Goal: Transaction & Acquisition: Book appointment/travel/reservation

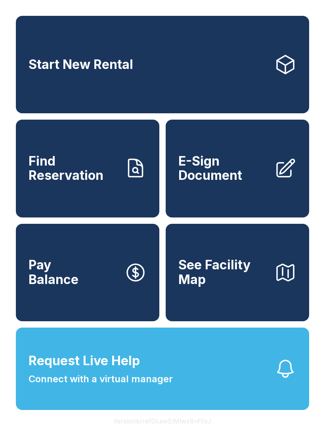
click at [143, 90] on link "Start New Rental" at bounding box center [162, 64] width 293 height 97
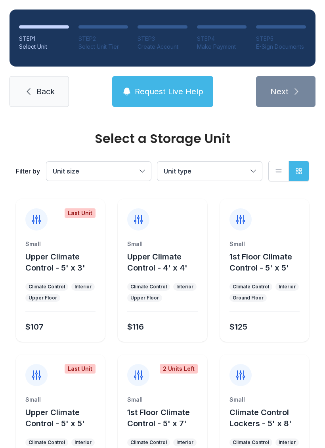
click at [139, 167] on button "Unit size" at bounding box center [98, 171] width 105 height 19
click at [40, 92] on span "Back" at bounding box center [45, 91] width 18 height 11
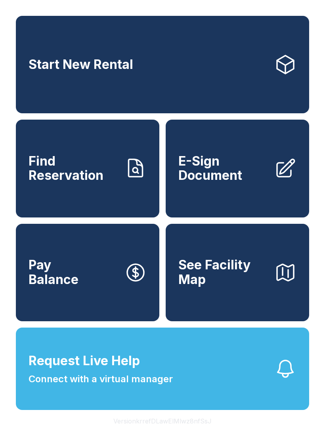
click at [215, 61] on link "Start New Rental" at bounding box center [162, 64] width 293 height 97
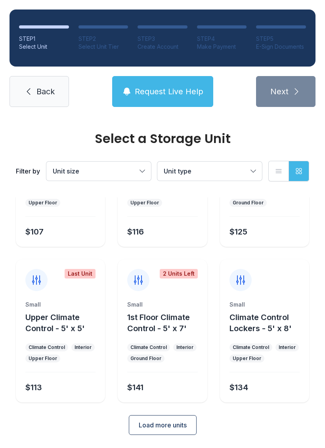
scroll to position [94, 0]
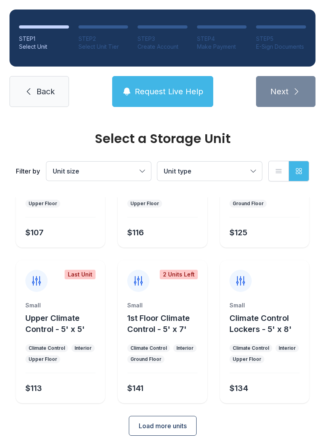
click at [33, 85] on link "Back" at bounding box center [39, 91] width 59 height 31
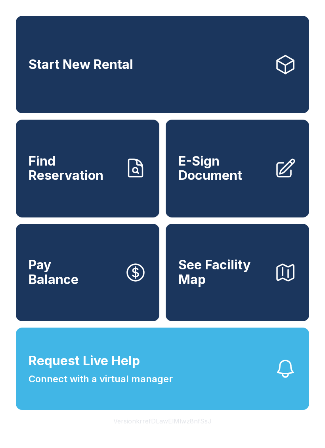
click at [285, 57] on icon at bounding box center [285, 64] width 22 height 22
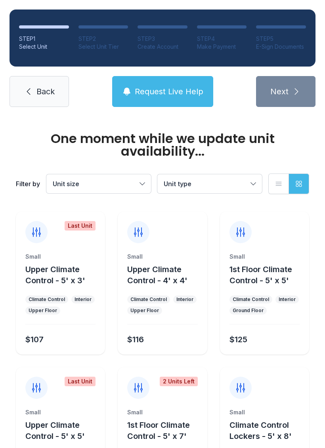
click at [256, 182] on button "Unit type" at bounding box center [209, 183] width 105 height 19
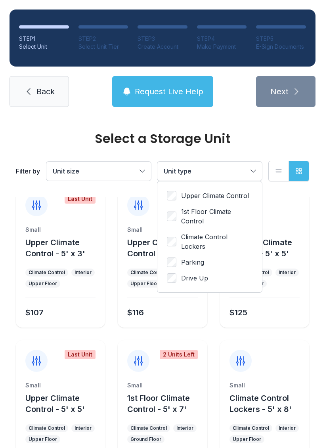
scroll to position [19, 0]
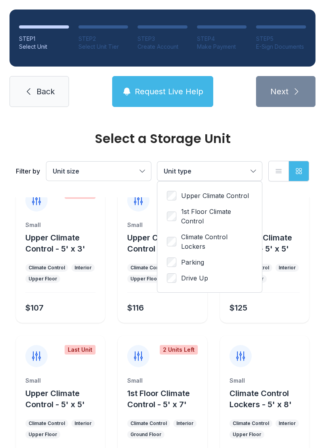
click at [146, 171] on button "Unit size" at bounding box center [98, 171] width 105 height 19
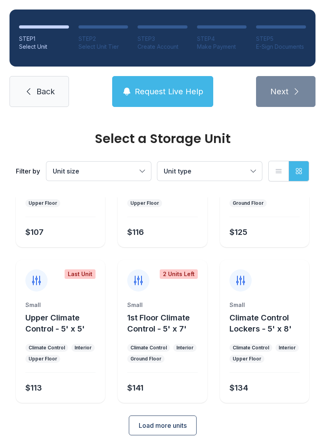
scroll to position [94, 0]
